Goal: Task Accomplishment & Management: Manage account settings

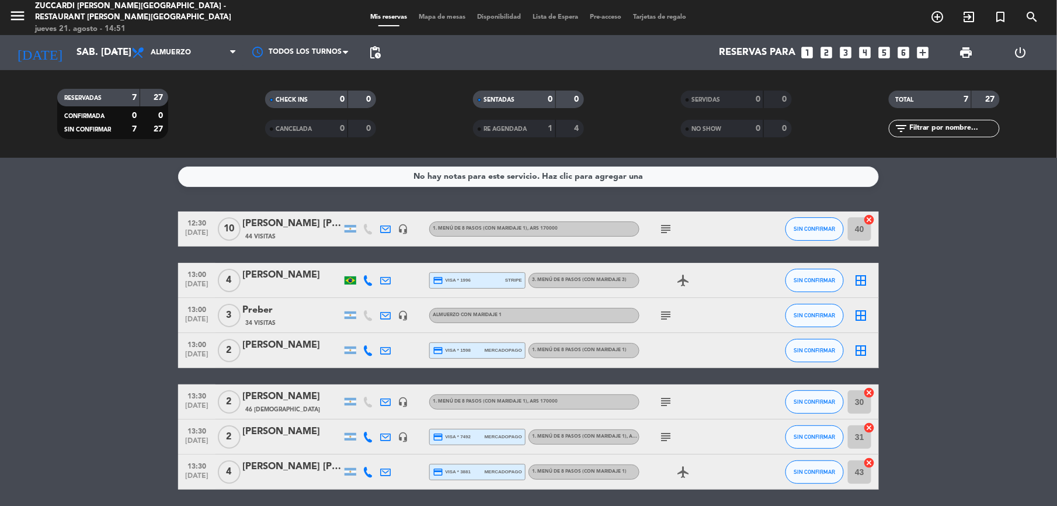
click at [7, 11] on div "menu Zuccardi [PERSON_NAME][GEOGRAPHIC_DATA] - Restaurant [PERSON_NAME][GEOGRAP…" at bounding box center [132, 18] width 264 height 34
click at [18, 18] on icon "menu" at bounding box center [18, 16] width 18 height 18
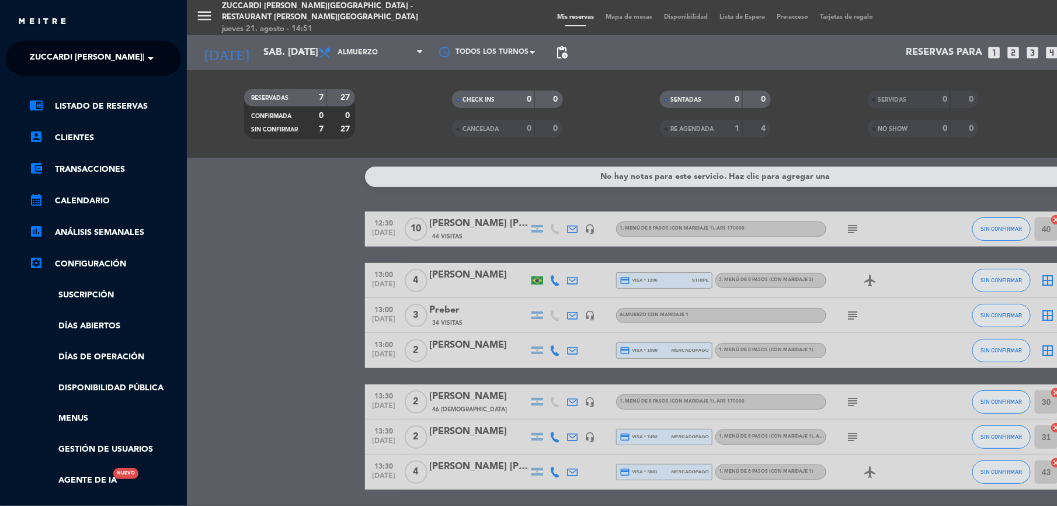
click at [90, 63] on span "Zuccardi [PERSON_NAME][GEOGRAPHIC_DATA] - Restaurant [PERSON_NAME][GEOGRAPHIC_D…" at bounding box center [238, 58] width 416 height 25
click at [68, 92] on span "Finca Piedra Infinita" at bounding box center [59, 89] width 95 height 13
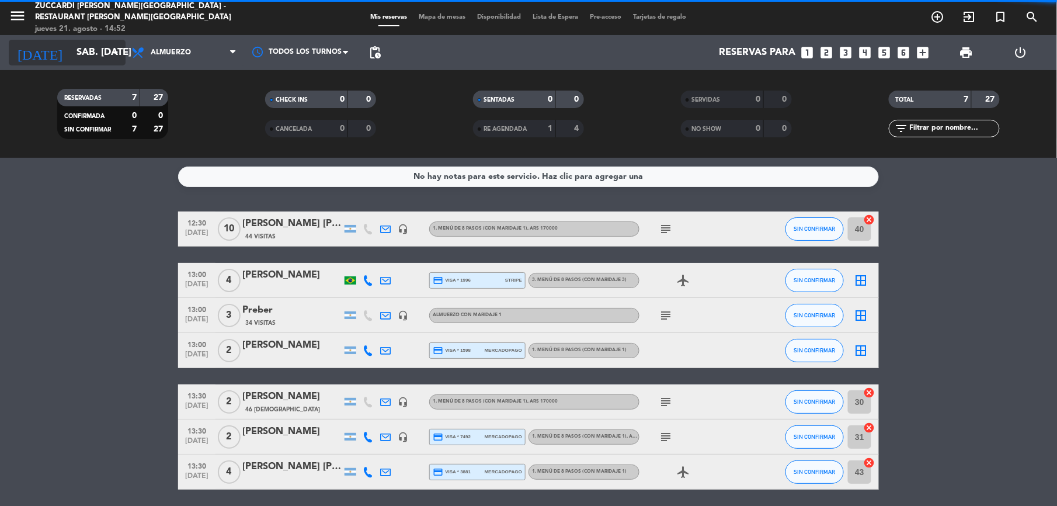
click at [80, 61] on input "sáb. [DATE]" at bounding box center [134, 52] width 126 height 23
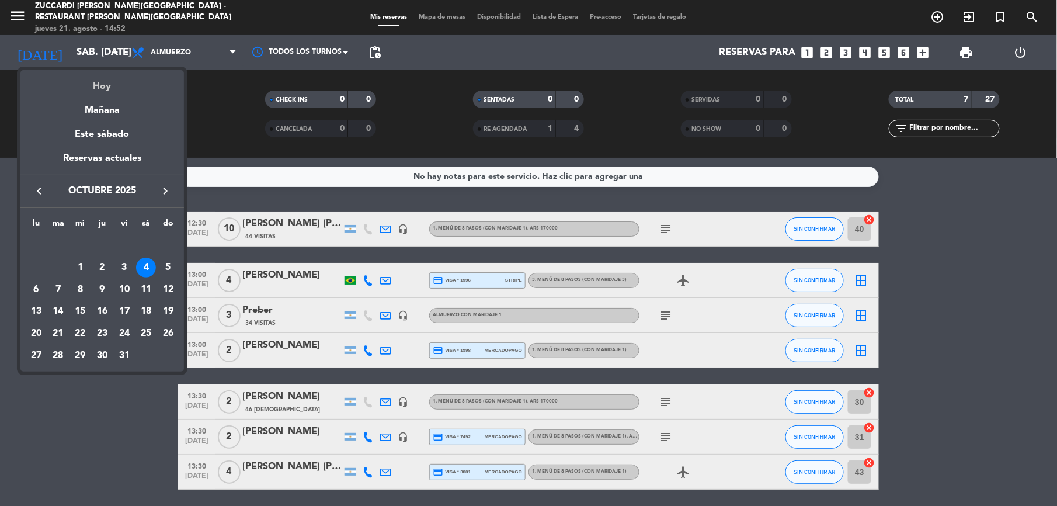
click at [97, 82] on div "Hoy" at bounding box center [101, 82] width 163 height 24
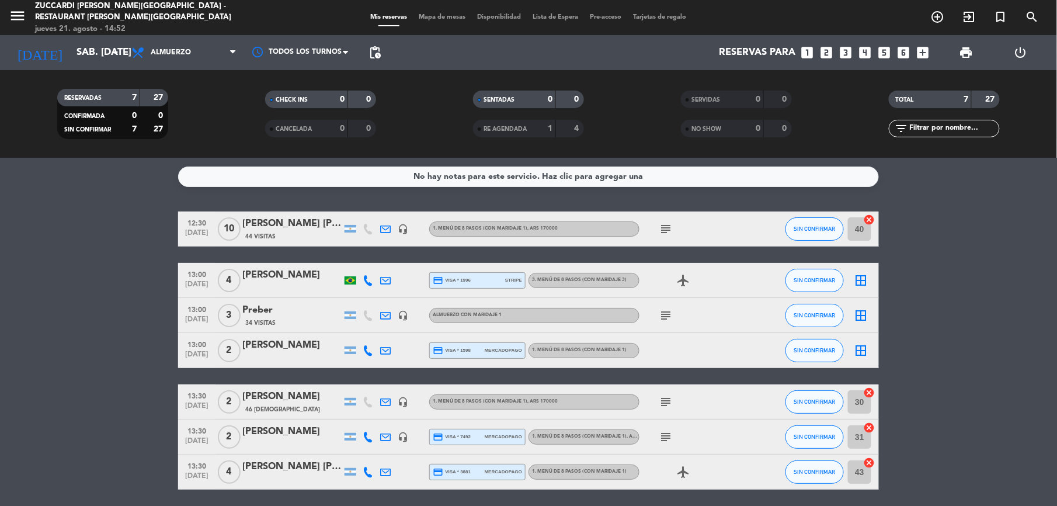
type input "jue. 21 ago."
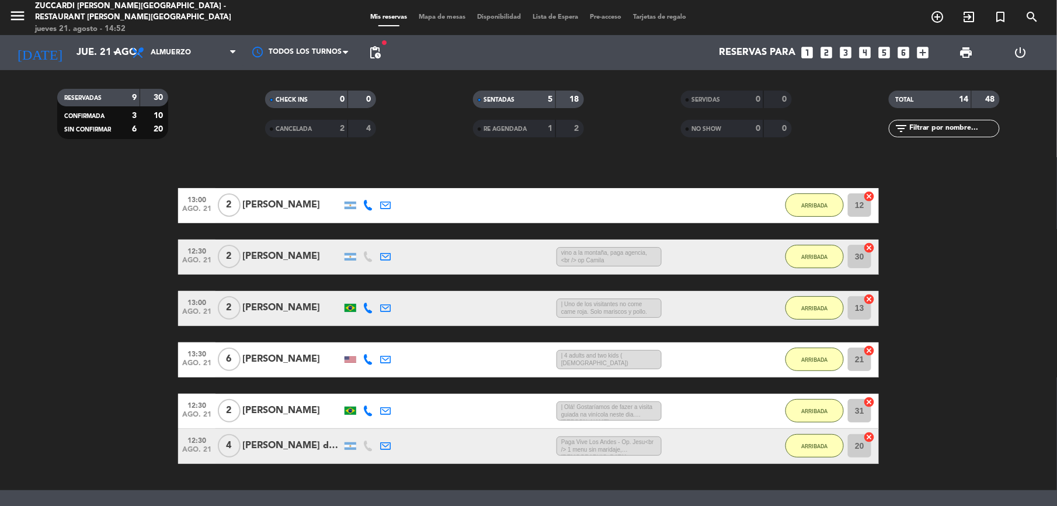
scroll to position [155, 0]
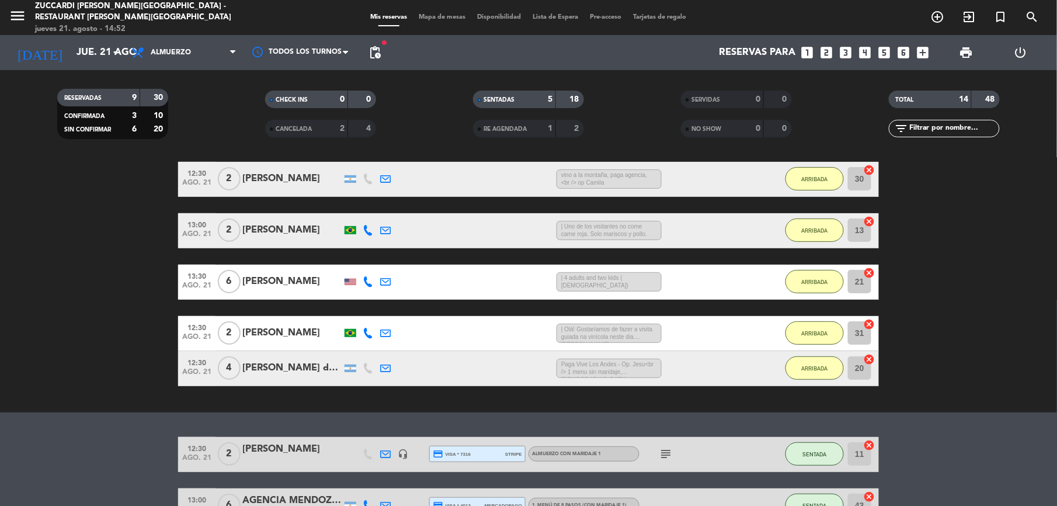
click at [438, 12] on div "Mis reservas Mapa de mesas Disponibilidad Lista de Espera Pre-acceso Tarjetas d…" at bounding box center [528, 17] width 327 height 11
click at [437, 14] on span "Mapa de mesas" at bounding box center [442, 17] width 58 height 6
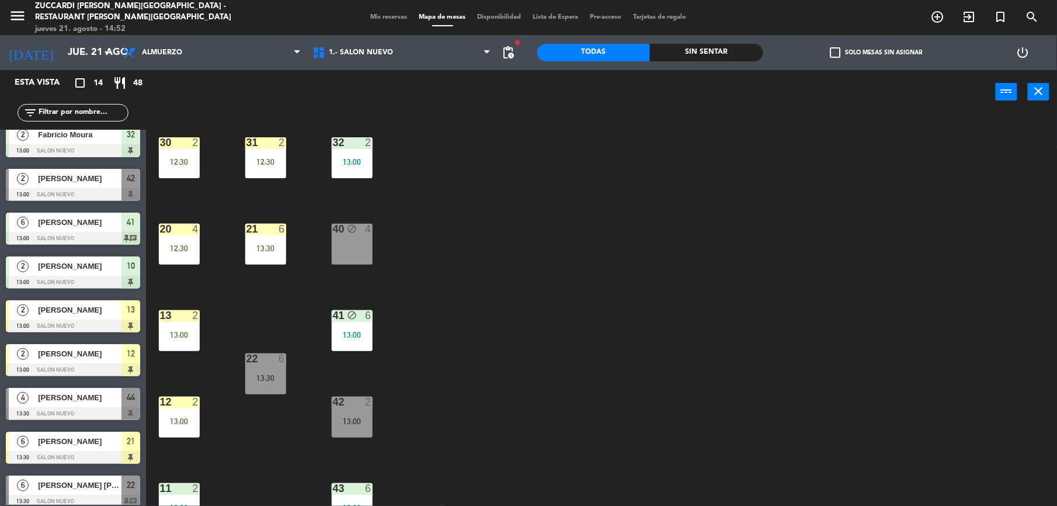
scroll to position [234, 0]
